Goal: Task Accomplishment & Management: Manage account settings

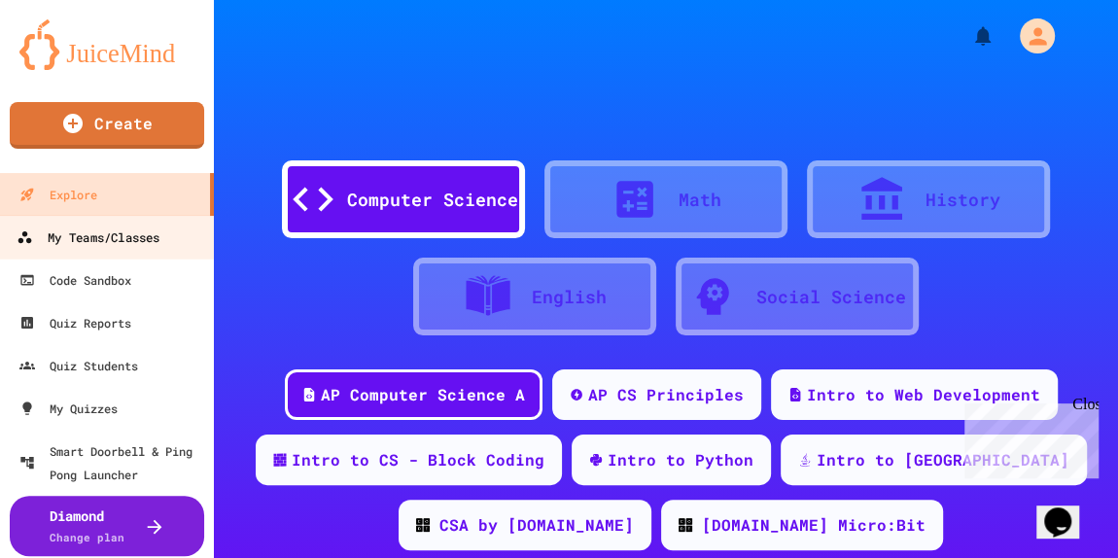
click at [95, 239] on div "My Teams/Classes" at bounding box center [88, 237] width 143 height 24
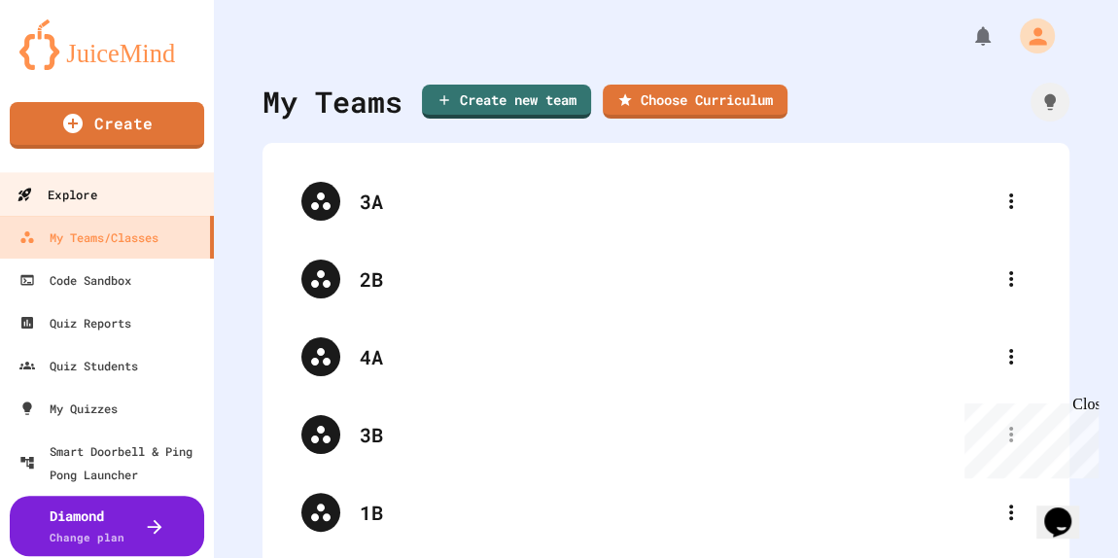
click at [96, 194] on div "Explore" at bounding box center [57, 195] width 80 height 24
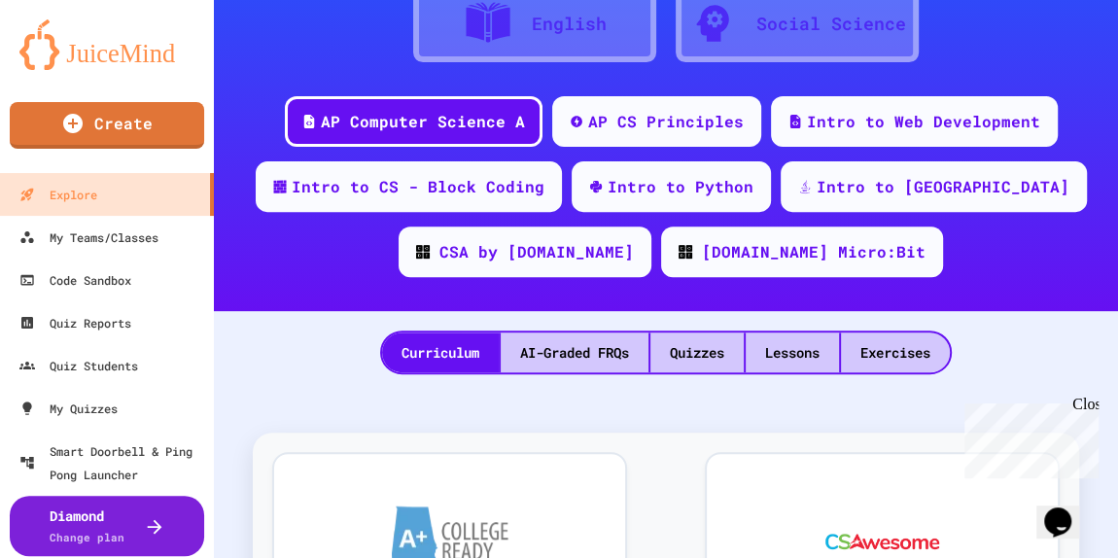
scroll to position [262, 0]
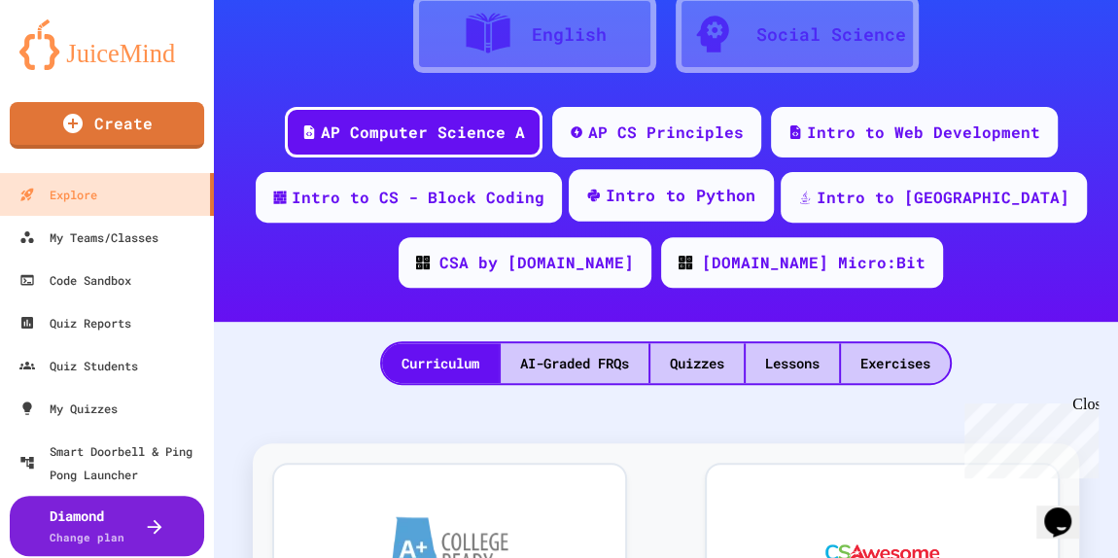
click at [704, 193] on div "Intro to Python" at bounding box center [680, 196] width 151 height 24
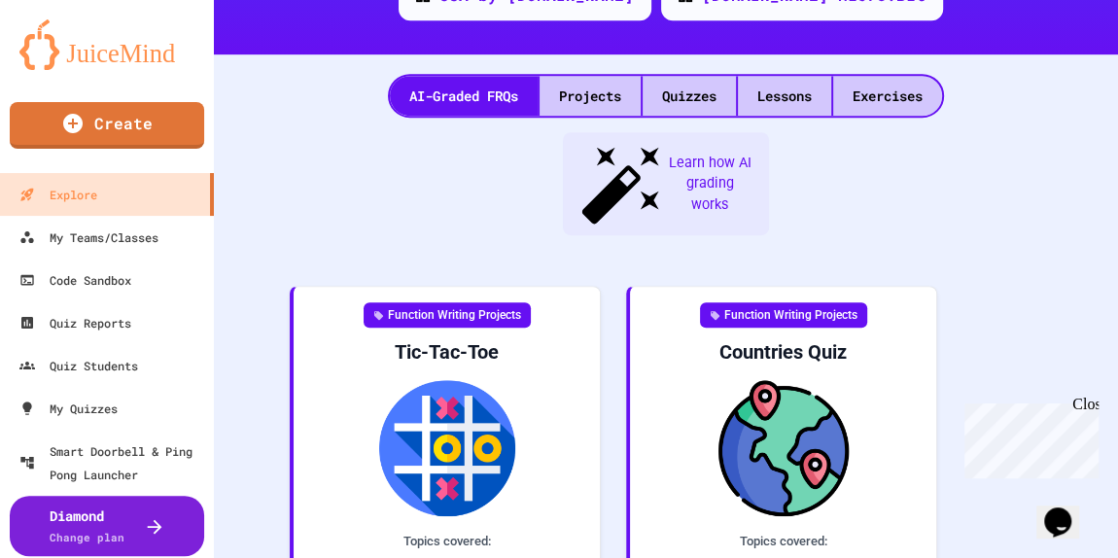
scroll to position [526, 0]
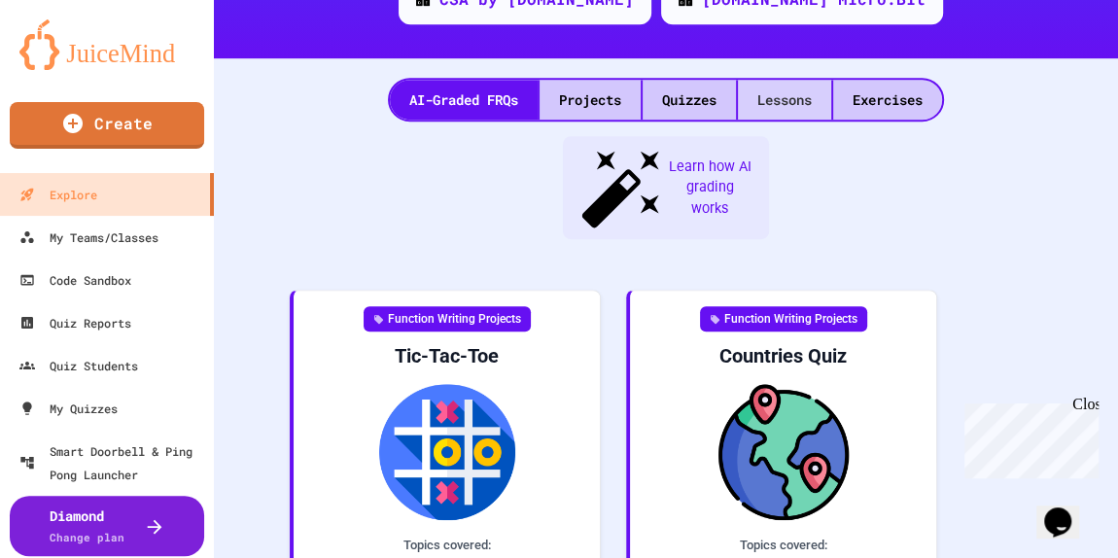
click at [764, 101] on div "Lessons" at bounding box center [784, 100] width 93 height 40
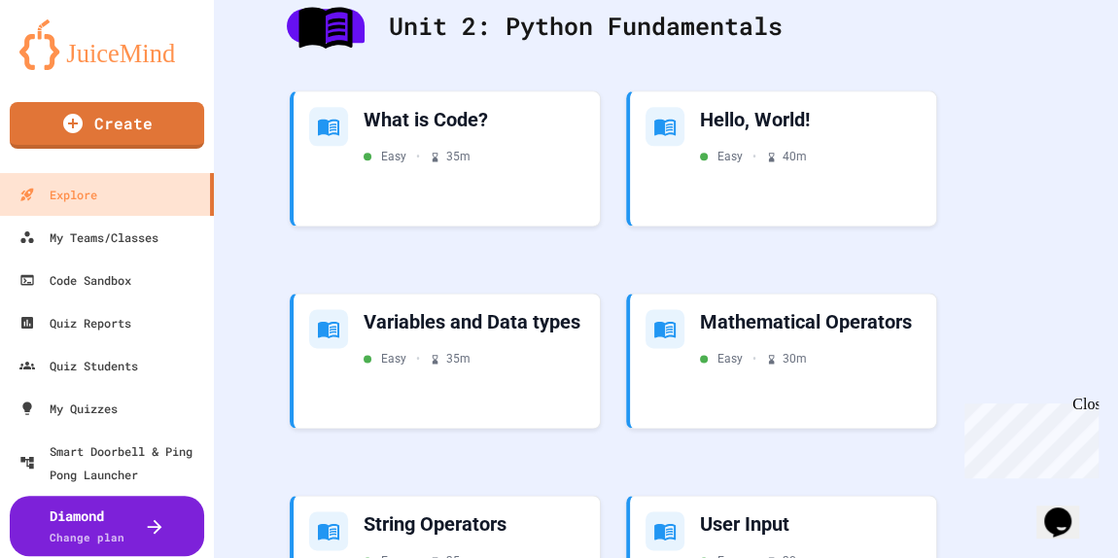
scroll to position [1209, 0]
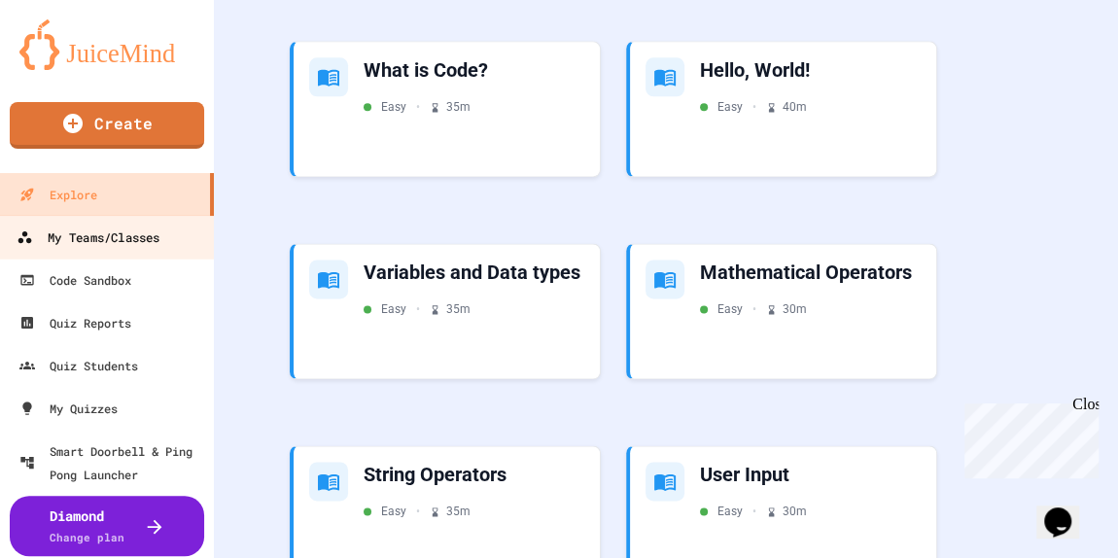
click at [84, 238] on div "My Teams/Classes" at bounding box center [88, 237] width 143 height 24
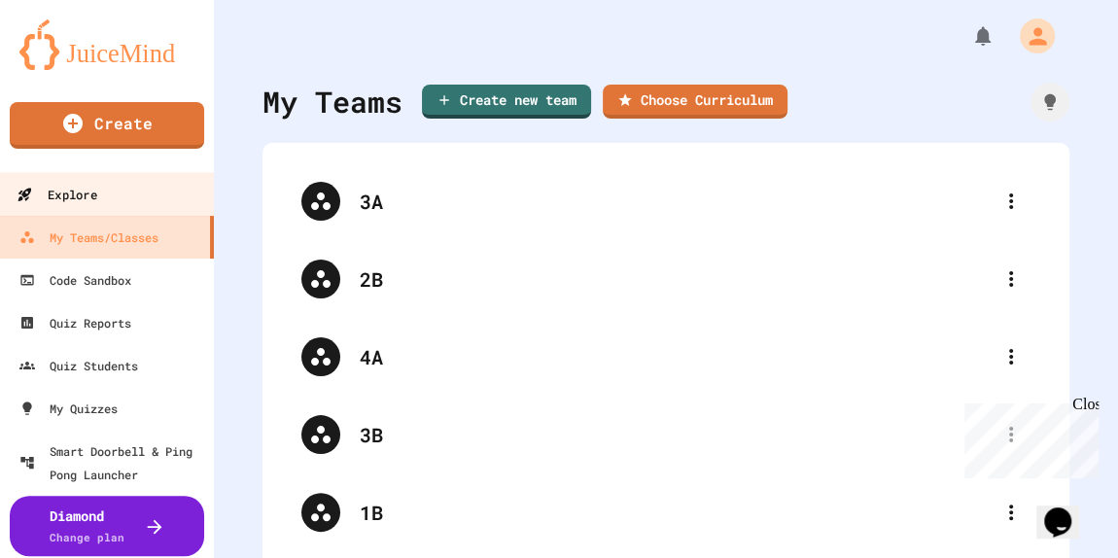
click at [70, 199] on div "Explore" at bounding box center [57, 195] width 80 height 24
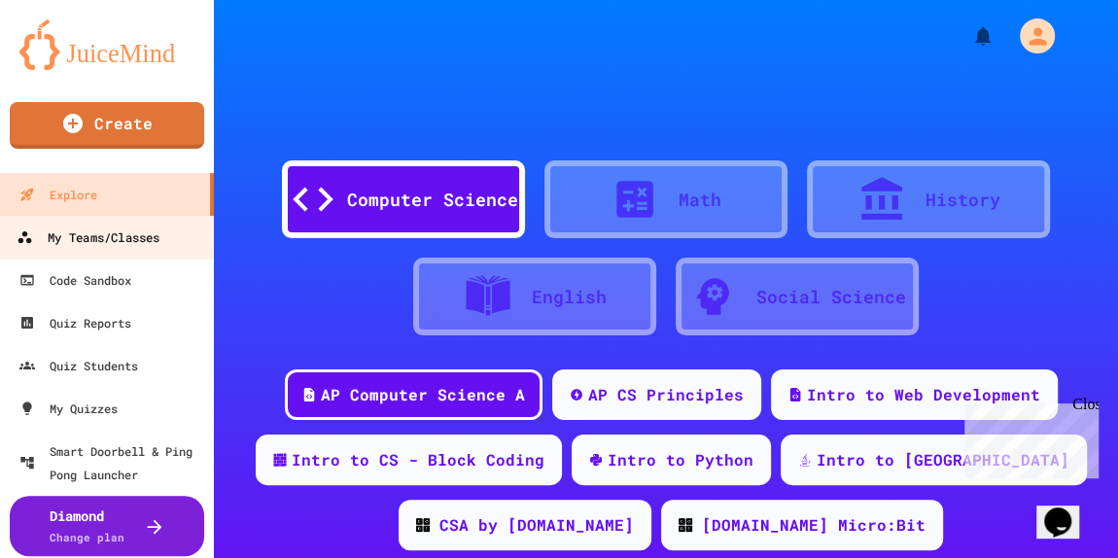
click at [57, 242] on div "My Teams/Classes" at bounding box center [88, 237] width 143 height 24
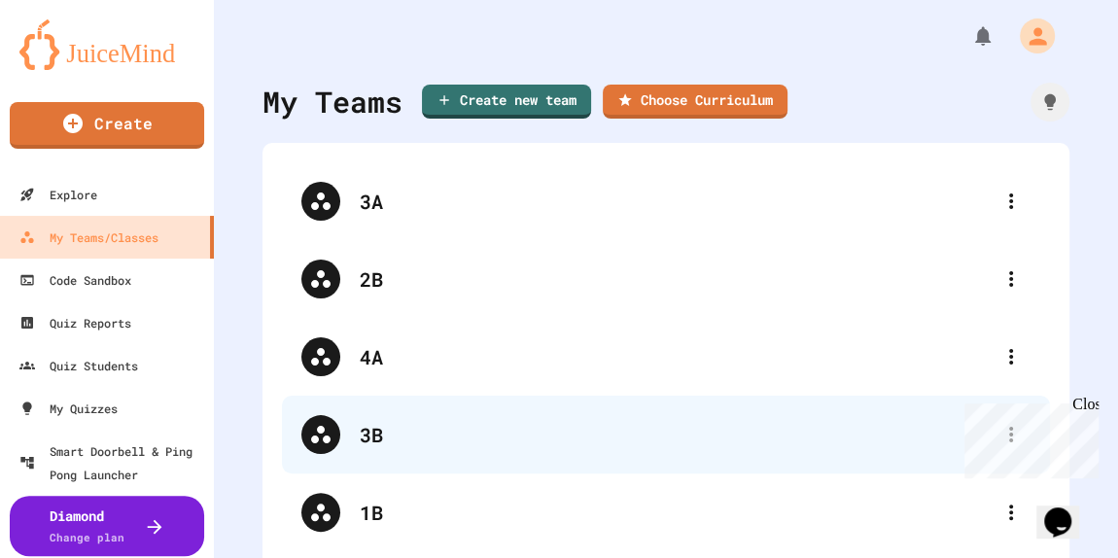
click at [362, 440] on div "3B" at bounding box center [676, 434] width 632 height 29
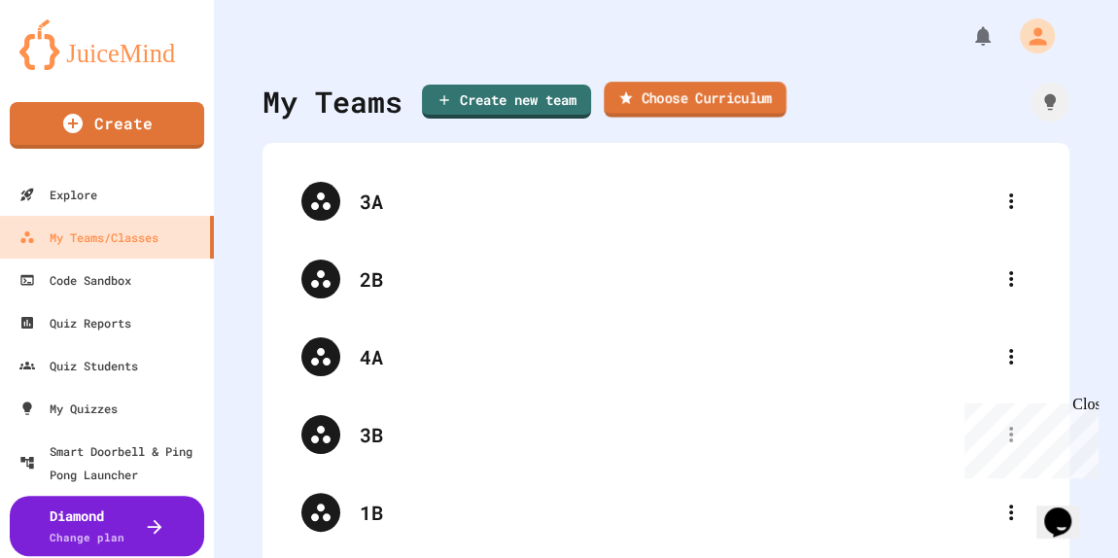
click at [683, 94] on link "Choose Curriculum" at bounding box center [694, 100] width 183 height 36
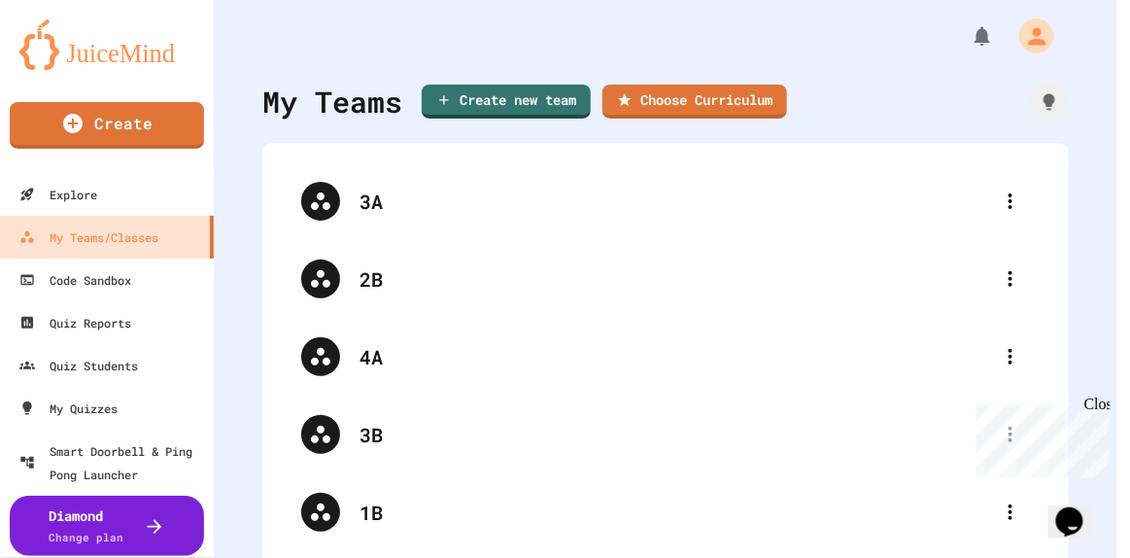
scroll to position [62, 0]
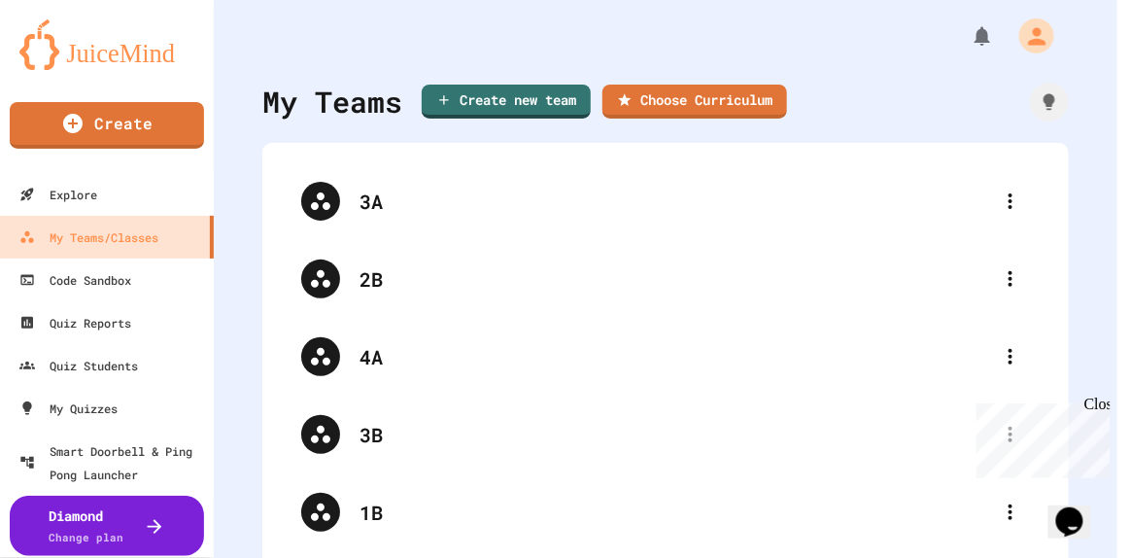
type input "****"
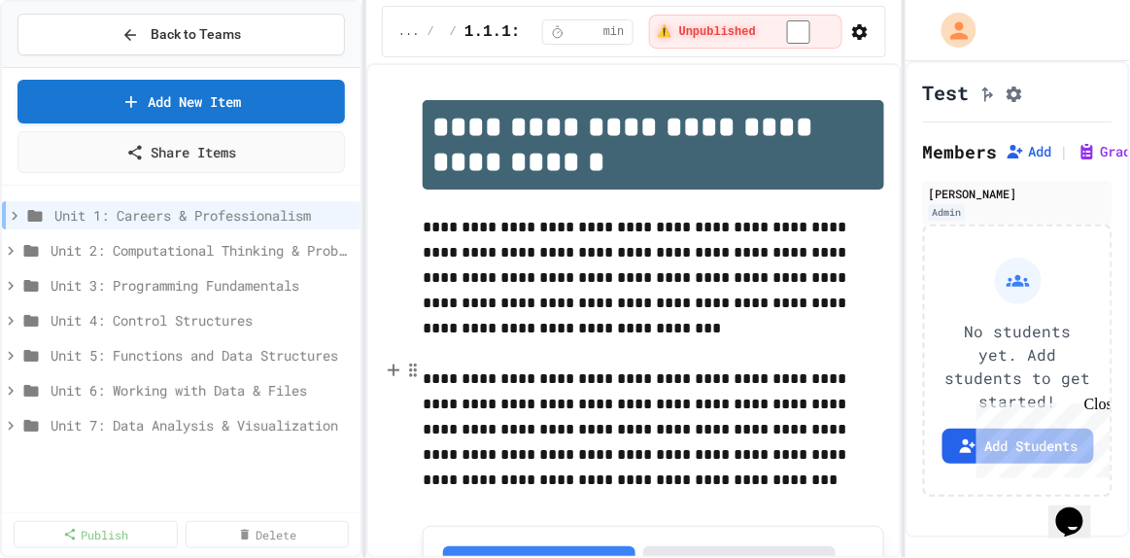
click at [360, 344] on div "**********" at bounding box center [565, 279] width 1130 height 558
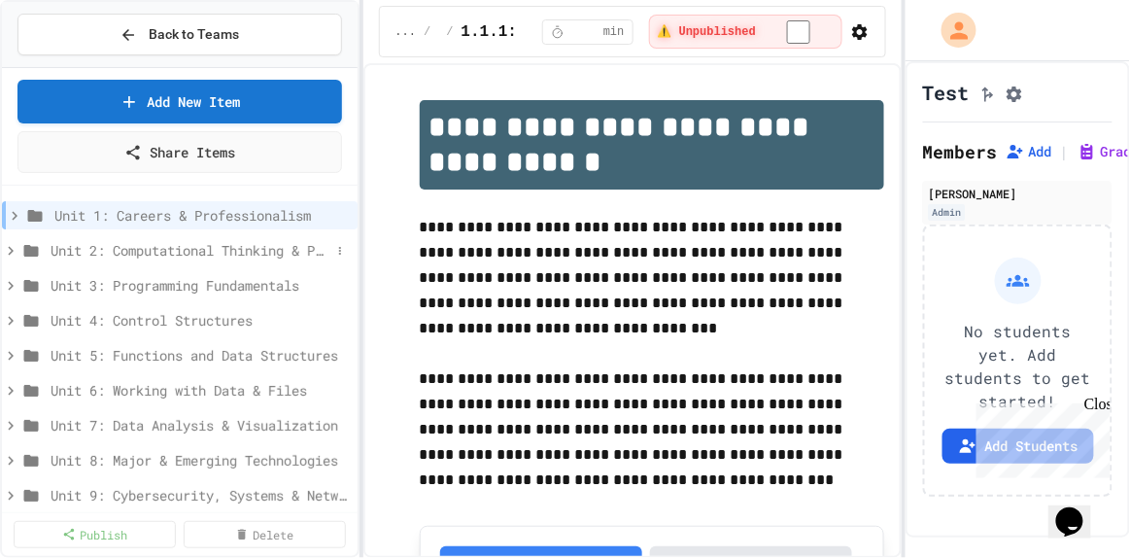
click at [149, 247] on span "Unit 2: Computational Thinking & Problem-Solving" at bounding box center [191, 250] width 280 height 20
click at [147, 281] on span "2.1: Foundations of Computational Thinking" at bounding box center [196, 285] width 268 height 20
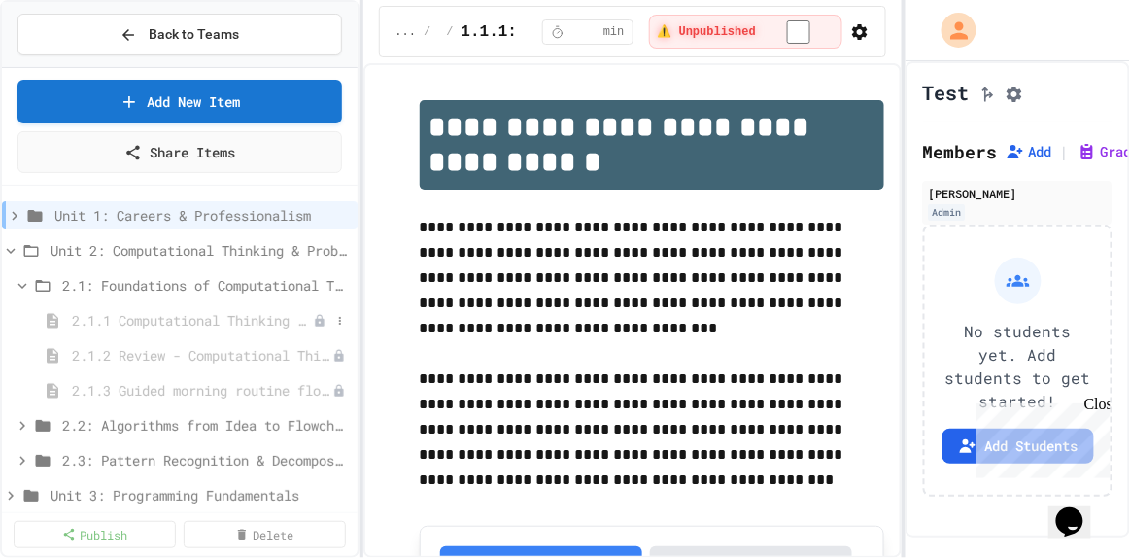
click at [148, 320] on span "2.1.1 Computational Thinking and Problem Solving" at bounding box center [192, 320] width 241 height 20
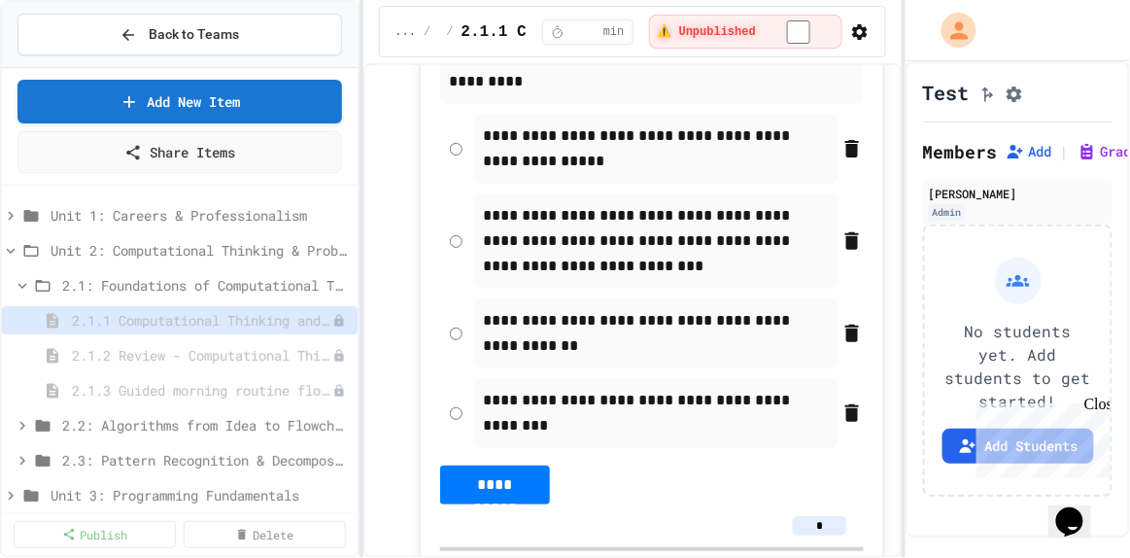
scroll to position [3685, 0]
click at [145, 354] on span "2.1.2 Review - Computational Thinking and Problem Solving" at bounding box center [192, 355] width 241 height 20
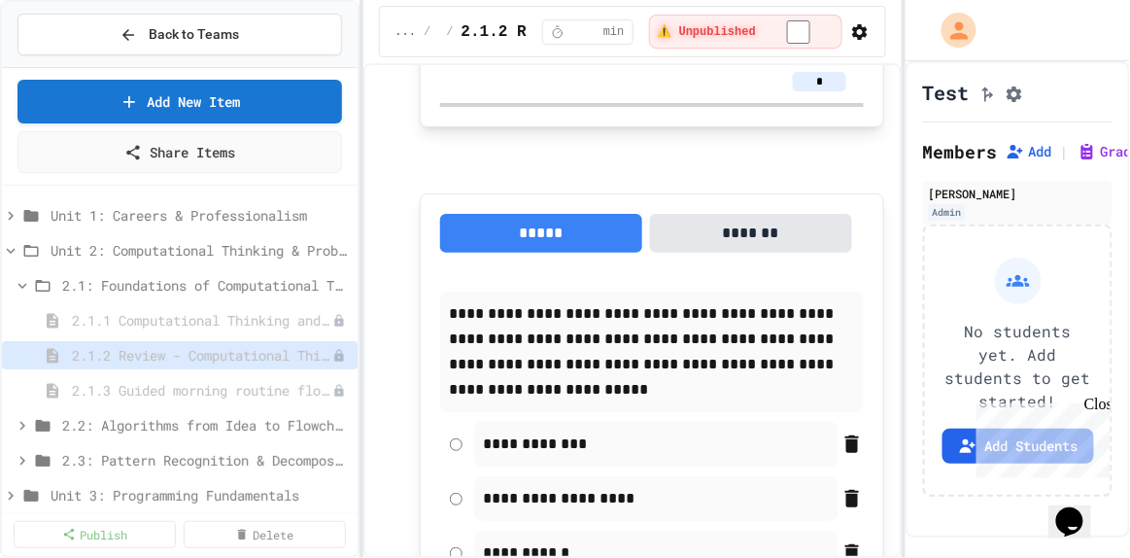
scroll to position [1361, 0]
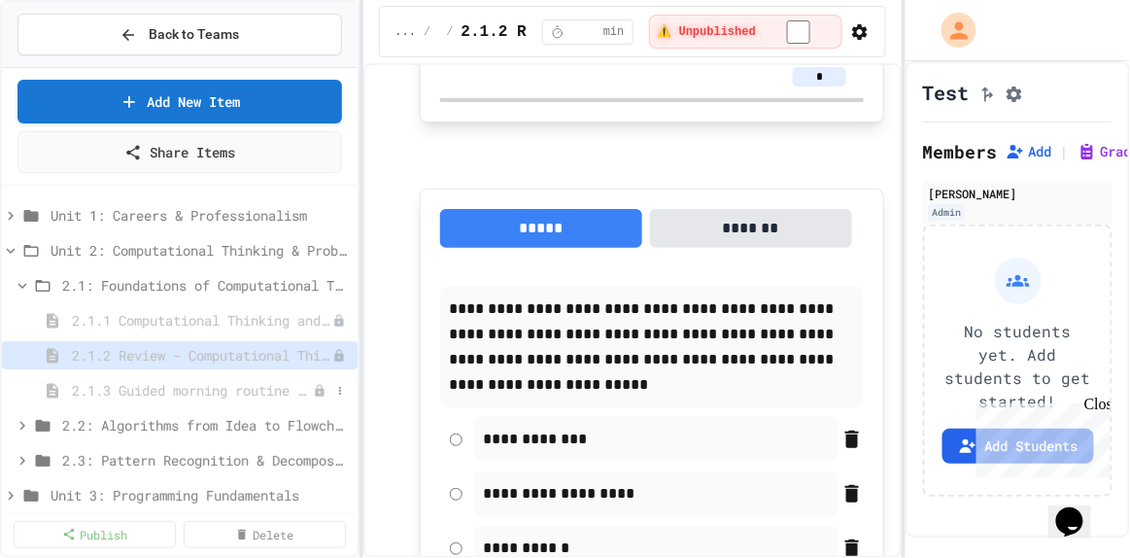
click at [174, 391] on span "2.1.3 Guided morning routine flowchart" at bounding box center [192, 390] width 241 height 20
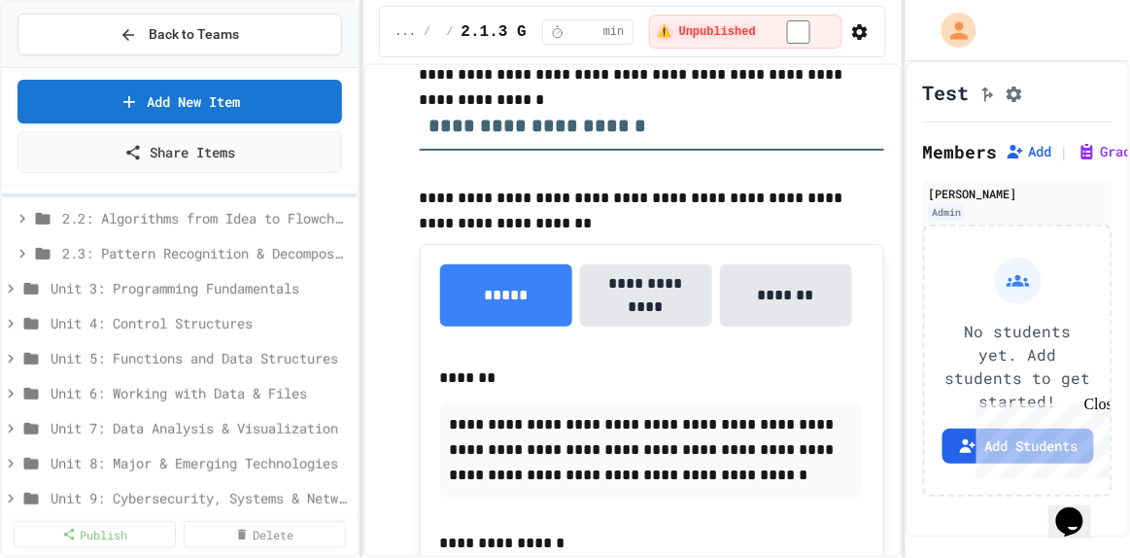
scroll to position [436, 0]
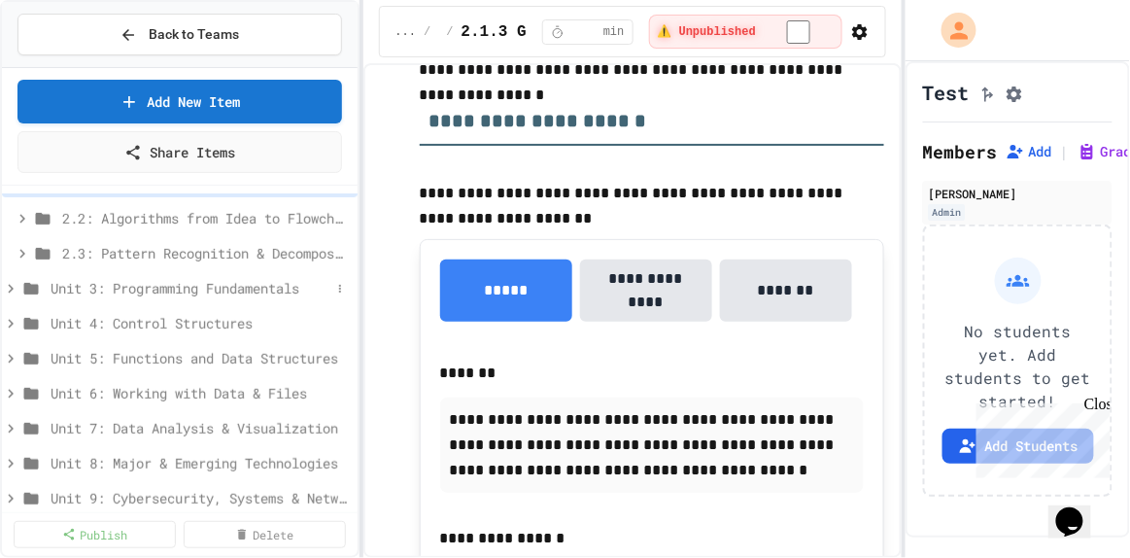
click at [175, 288] on span "Unit 3: Programming Fundamentals" at bounding box center [191, 288] width 280 height 20
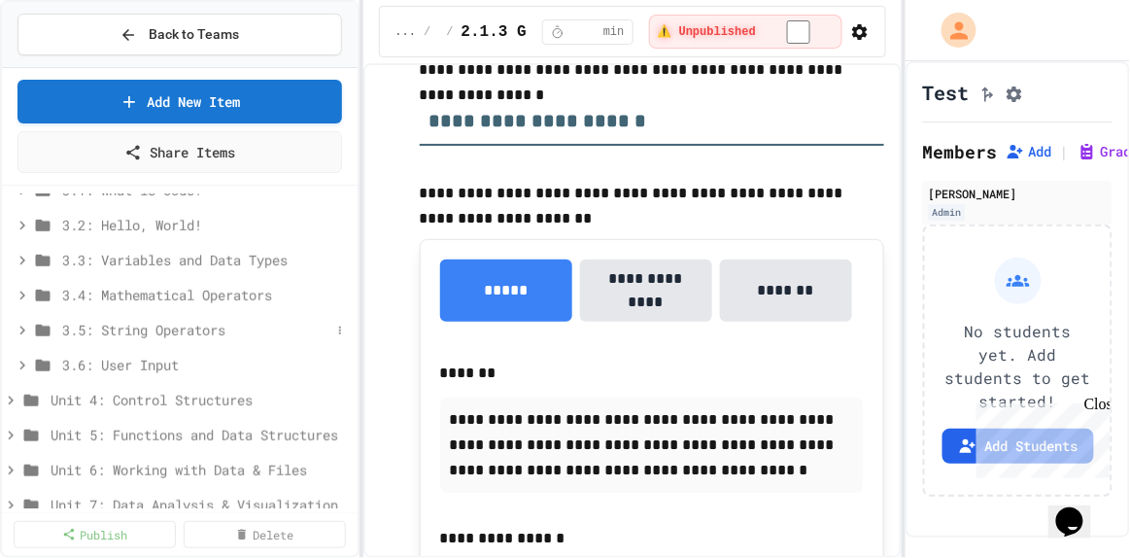
scroll to position [345, 0]
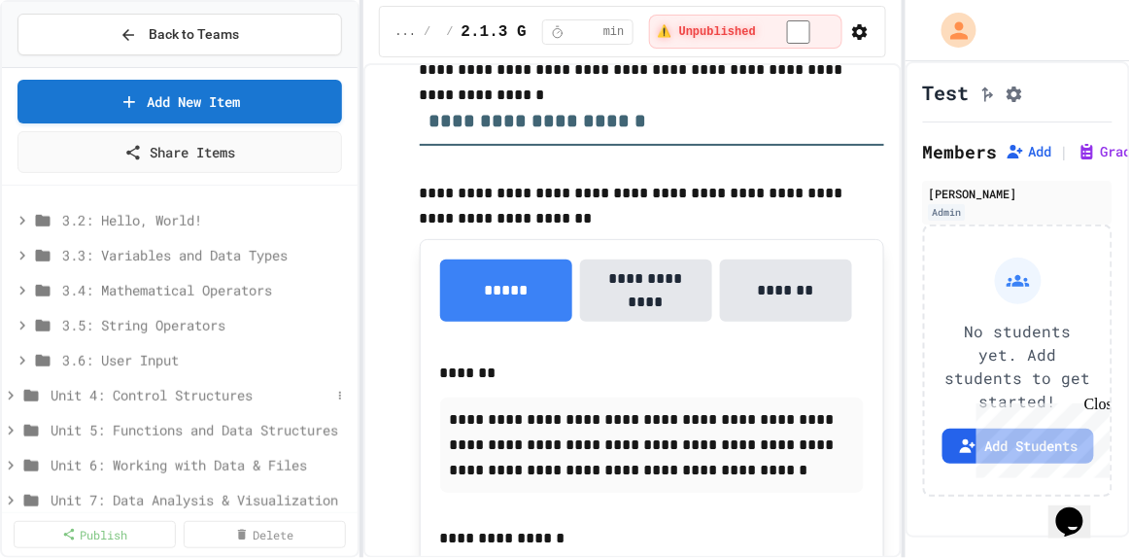
click at [145, 391] on span "Unit 4: Control Structures" at bounding box center [191, 395] width 280 height 20
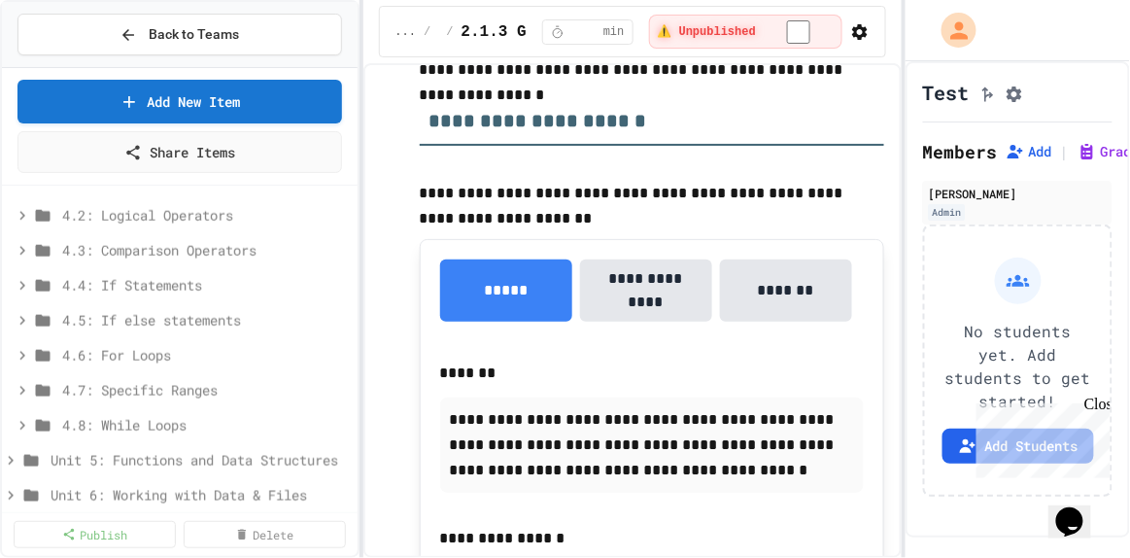
scroll to position [597, 0]
click at [154, 455] on span "Unit 5: Functions and Data Structures" at bounding box center [191, 458] width 280 height 20
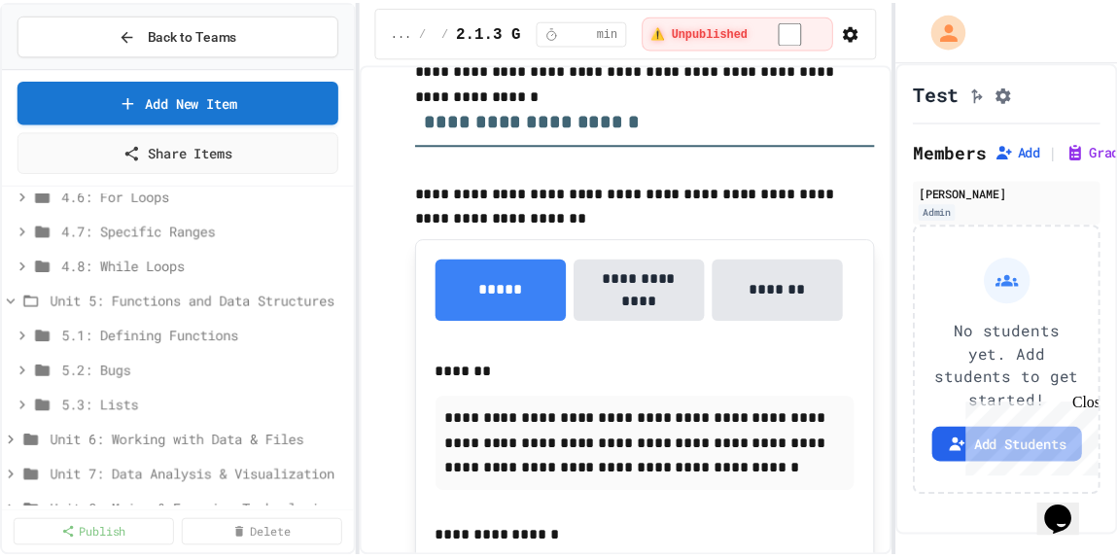
scroll to position [820, 0]
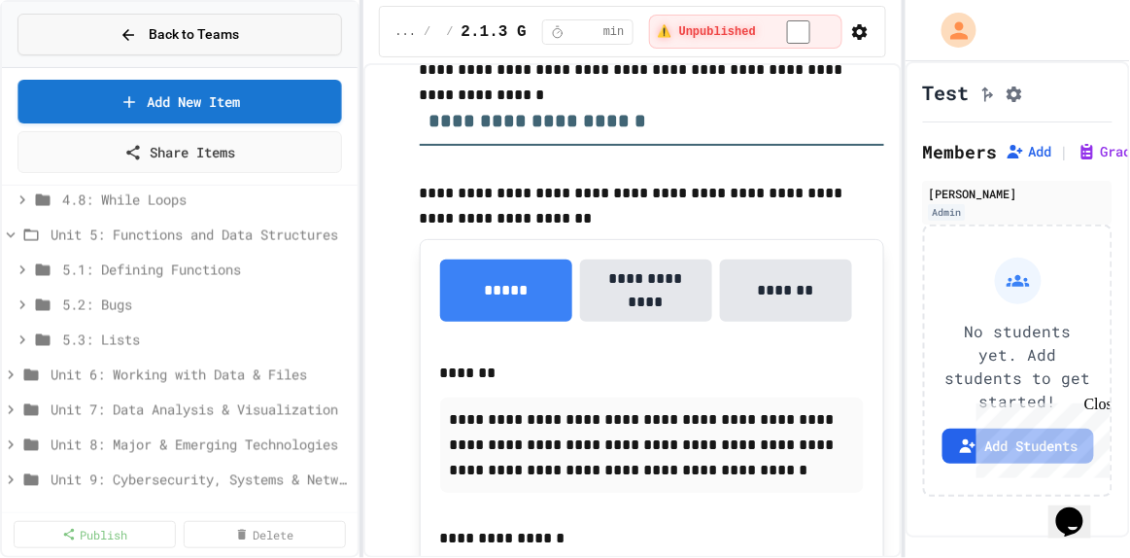
click at [159, 37] on span "Back to Teams" at bounding box center [194, 34] width 90 height 20
